Goal: Submit feedback/report problem

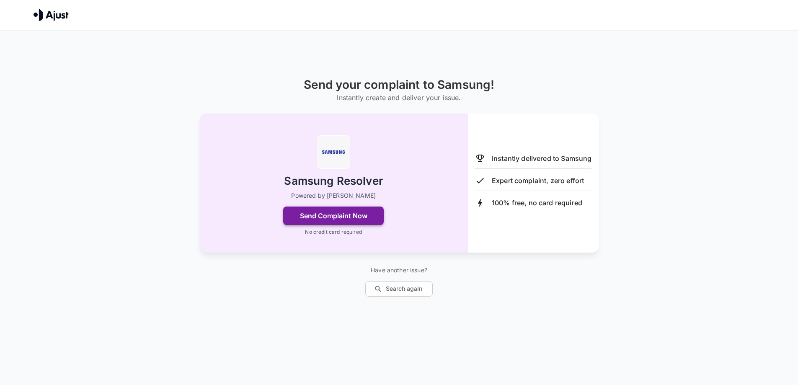
click at [366, 214] on button "Send Complaint Now" at bounding box center [333, 216] width 101 height 18
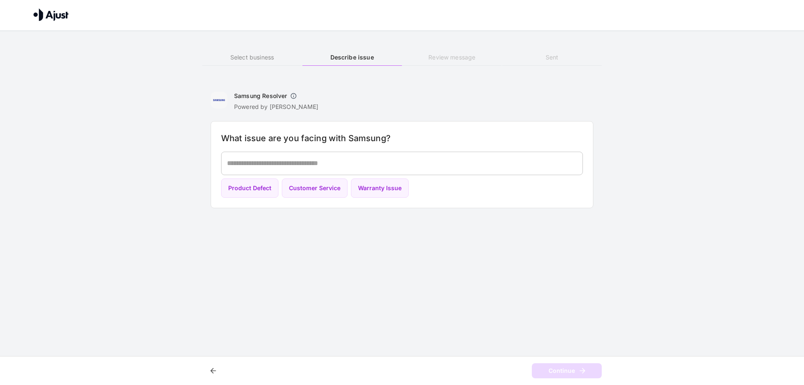
click at [333, 174] on div "* ​" at bounding box center [402, 163] width 362 height 23
click at [333, 183] on button "Customer Service" at bounding box center [315, 188] width 66 height 20
type textarea "**********"
click at [563, 369] on button "Continue" at bounding box center [567, 370] width 70 height 15
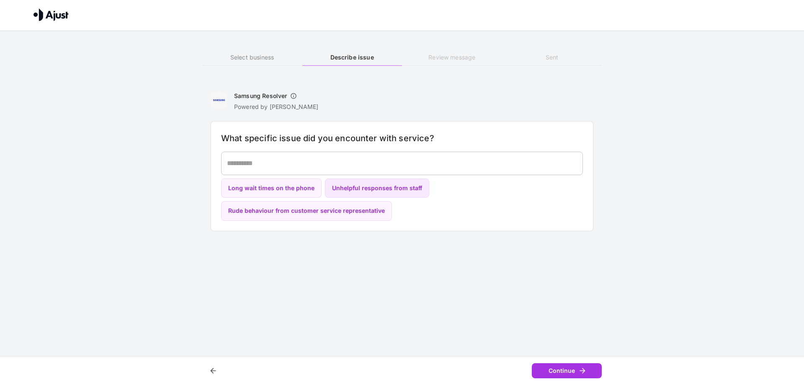
click at [379, 191] on button "Unhelpful responses from staff" at bounding box center [377, 188] width 104 height 20
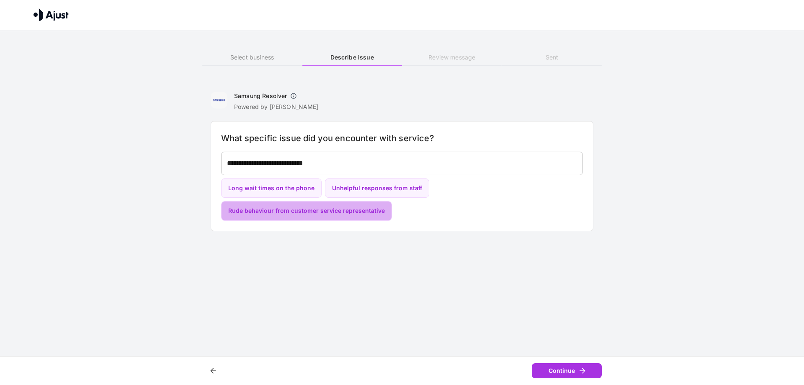
click at [354, 209] on button "Rude behaviour from customer service representative" at bounding box center [306, 211] width 171 height 20
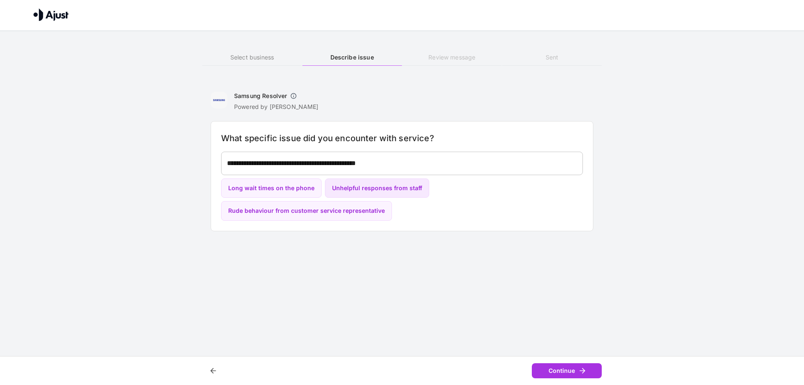
click at [373, 187] on button "Unhelpful responses from staff" at bounding box center [377, 188] width 104 height 20
type textarea "**********"
click at [559, 371] on button "Continue" at bounding box center [567, 370] width 70 height 15
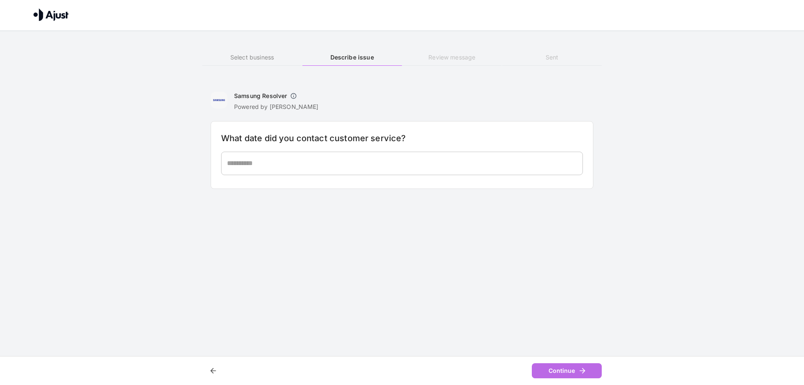
click at [560, 373] on button "Continue" at bounding box center [567, 370] width 70 height 15
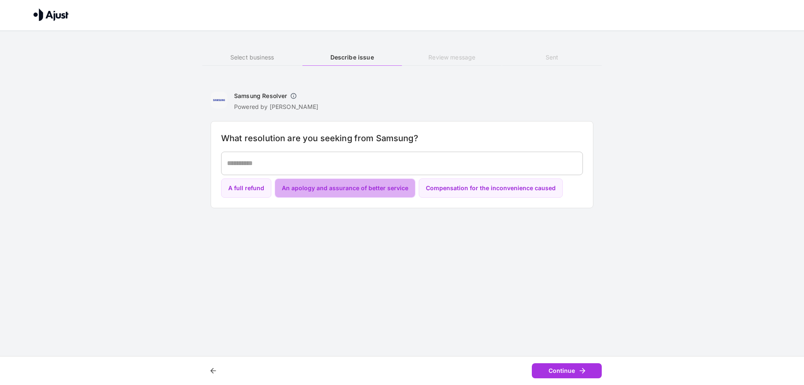
click at [350, 195] on button "An apology and assurance of better service" at bounding box center [345, 188] width 141 height 20
type textarea "**********"
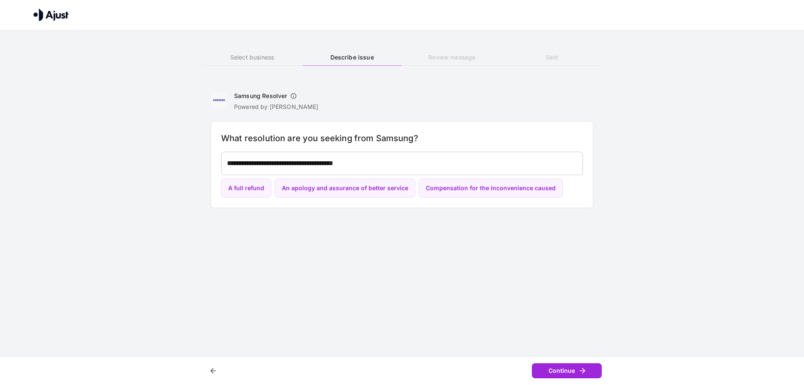
click at [567, 369] on button "Continue" at bounding box center [567, 370] width 70 height 15
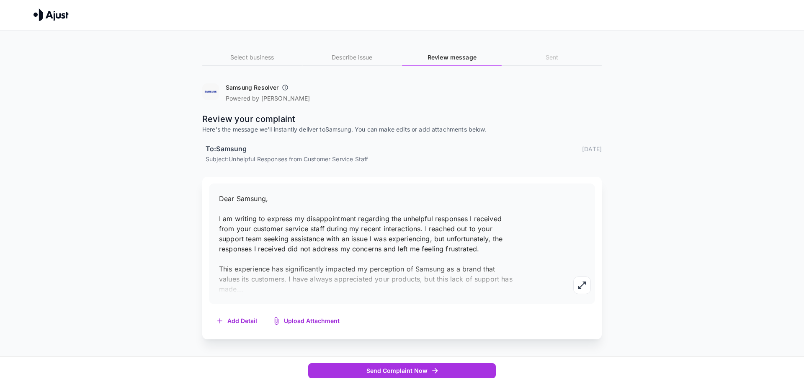
click at [279, 258] on p "Dear Samsung, I am writing to express my disappointment regarding the unhelpful…" at bounding box center [366, 244] width 294 height 101
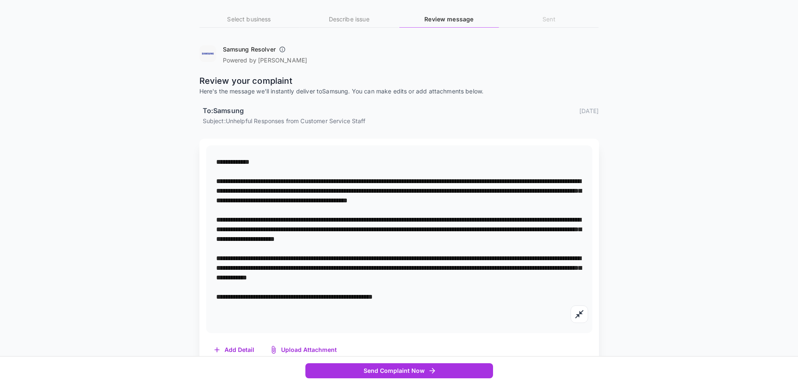
scroll to position [55, 0]
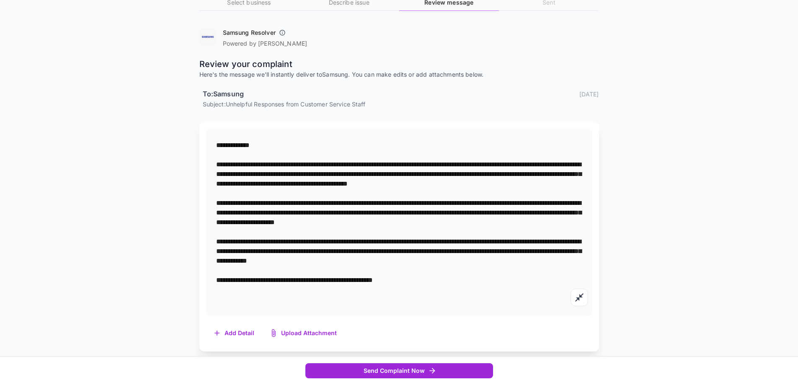
click at [359, 364] on button "Send Complaint Now" at bounding box center [399, 370] width 188 height 15
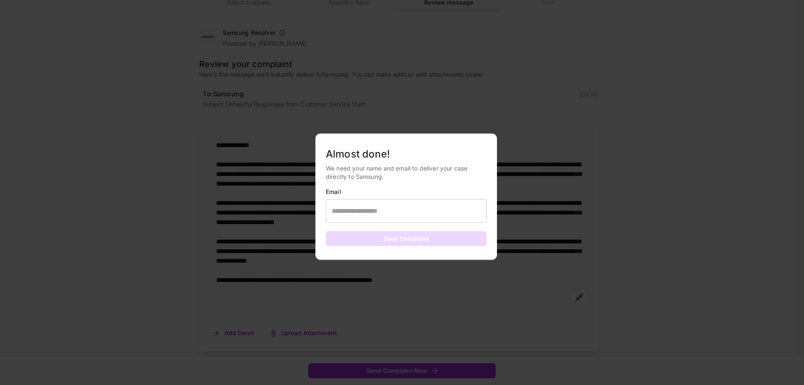
click at [293, 264] on div at bounding box center [402, 192] width 804 height 385
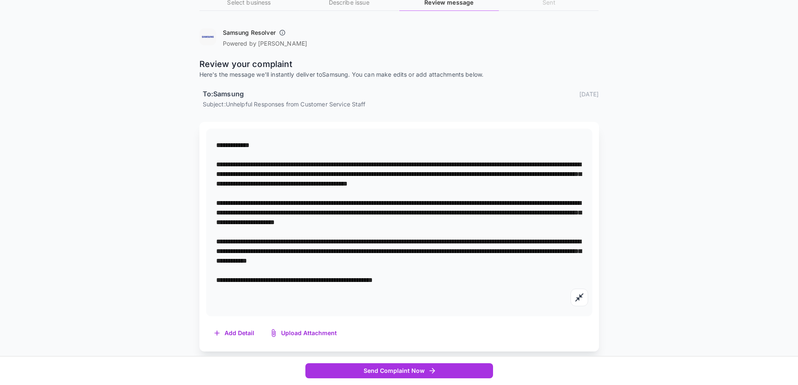
click at [278, 35] on button "button" at bounding box center [282, 32] width 13 height 13
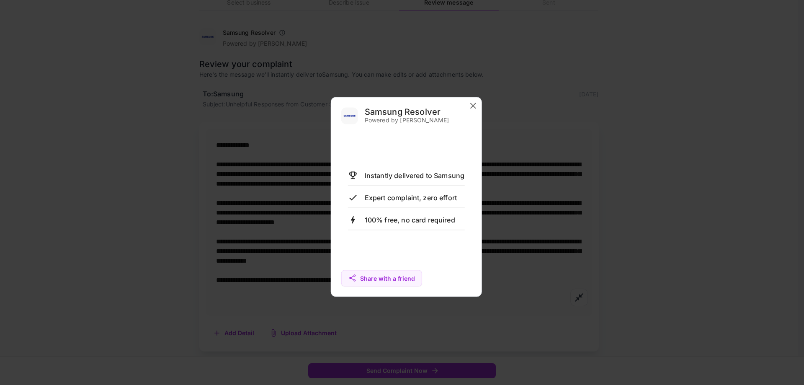
click at [473, 105] on icon "close" at bounding box center [473, 106] width 10 height 10
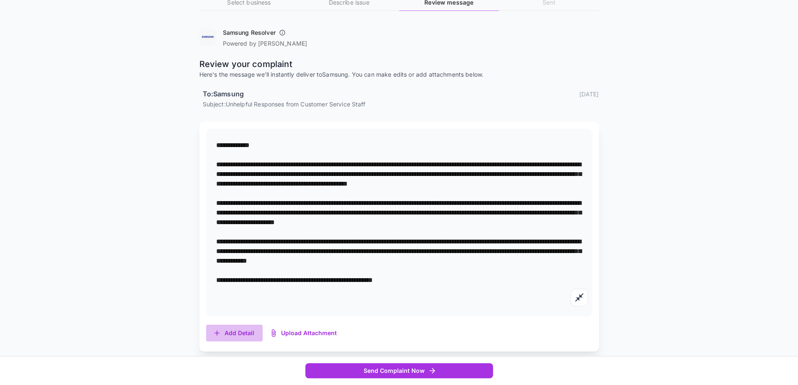
click at [243, 329] on button "Add Detail" at bounding box center [234, 333] width 57 height 17
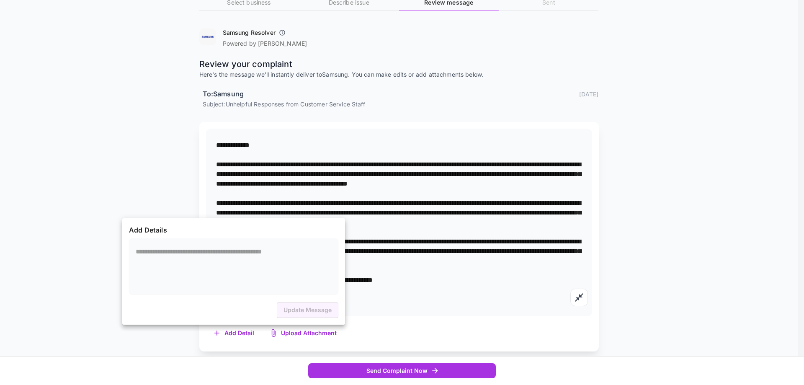
click at [392, 213] on div at bounding box center [402, 192] width 804 height 385
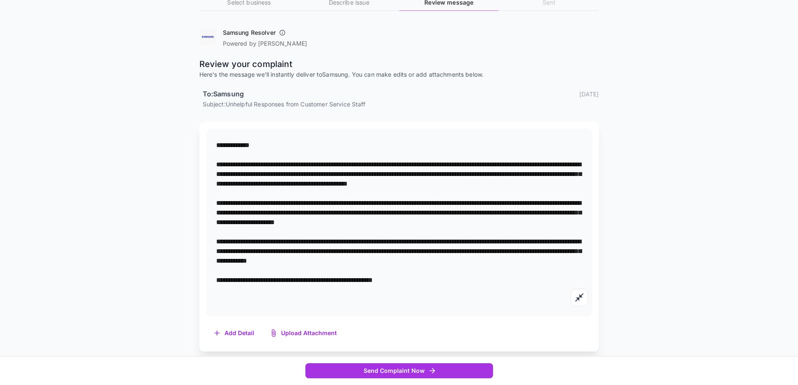
click at [277, 143] on textarea at bounding box center [399, 222] width 366 height 164
drag, startPoint x: 362, startPoint y: 195, endPoint x: 417, endPoint y: 184, distance: 55.5
click at [417, 184] on textarea at bounding box center [399, 222] width 366 height 164
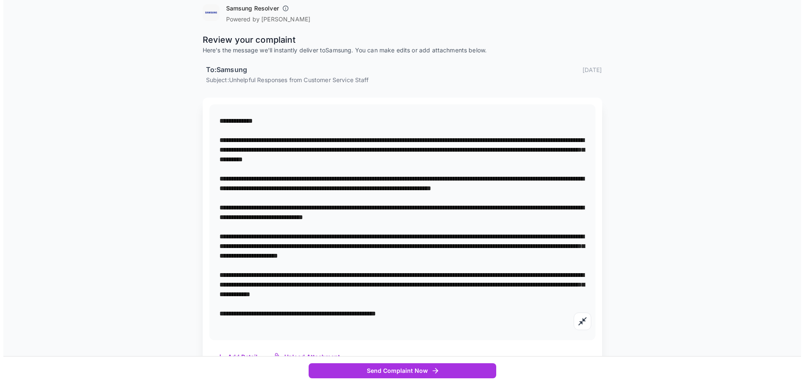
scroll to position [103, 0]
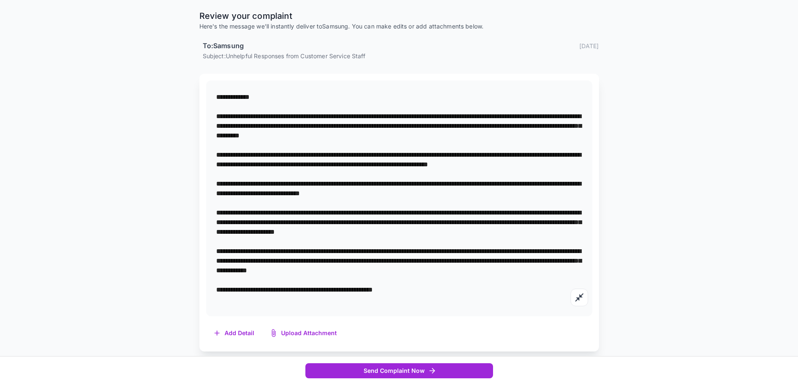
type textarea "**********"
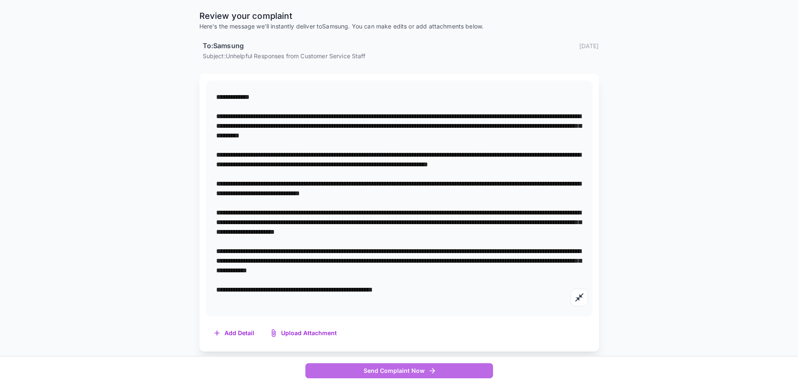
click at [408, 373] on button "Send Complaint Now" at bounding box center [399, 370] width 188 height 15
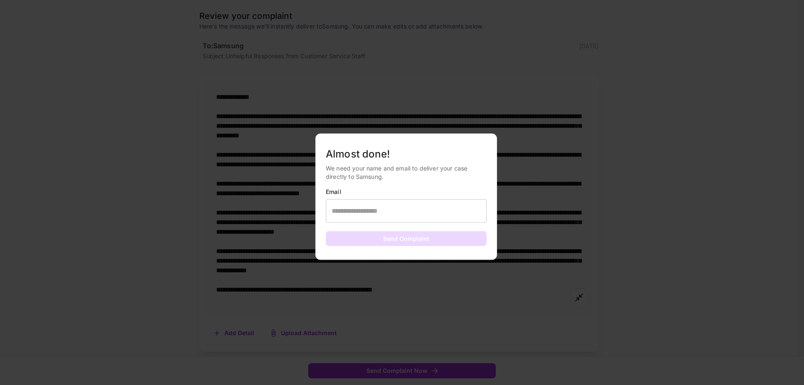
click at [363, 215] on input "text" at bounding box center [406, 210] width 161 height 23
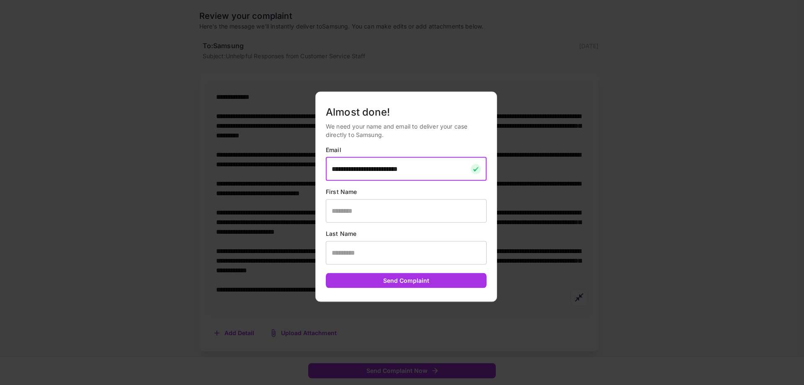
type input "**********"
click at [363, 215] on input "text" at bounding box center [406, 210] width 161 height 23
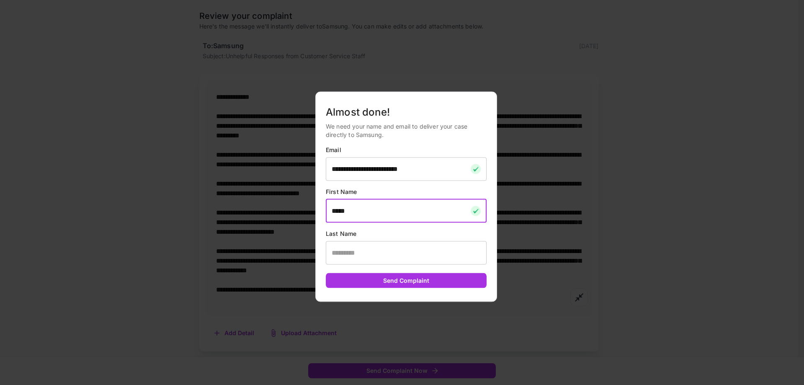
type input "*****"
click at [361, 259] on input "text" at bounding box center [406, 252] width 161 height 23
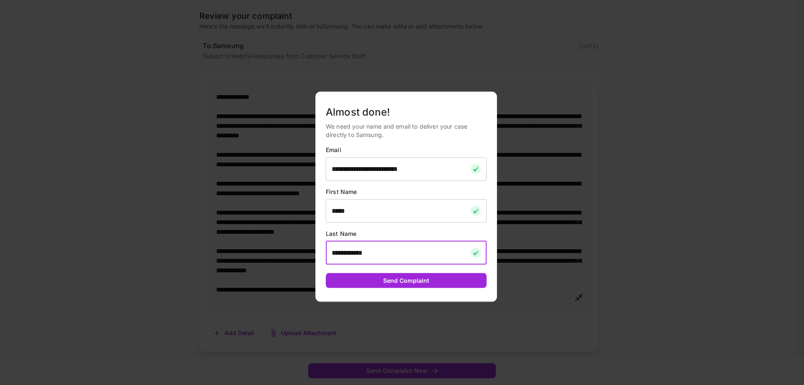
type input "**********"
click at [439, 280] on button "Send Complaint" at bounding box center [406, 280] width 161 height 15
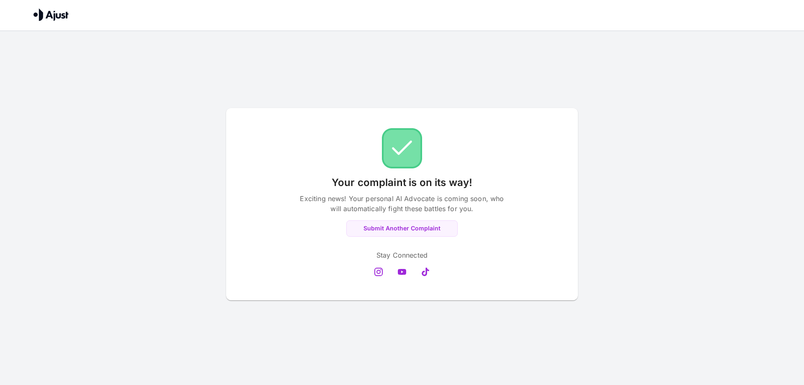
scroll to position [0, 0]
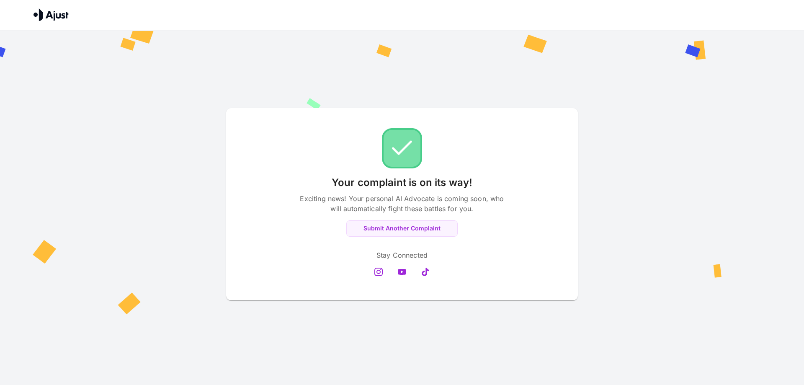
click at [44, 3] on div at bounding box center [402, 15] width 804 height 31
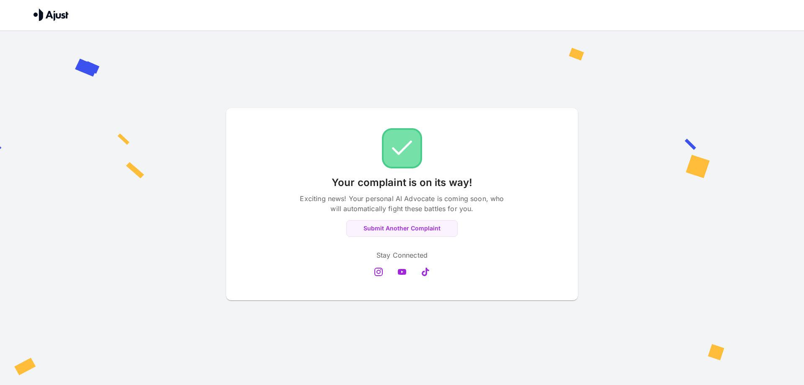
click at [48, 13] on img at bounding box center [51, 14] width 35 height 13
